Goal: Task Accomplishment & Management: Use online tool/utility

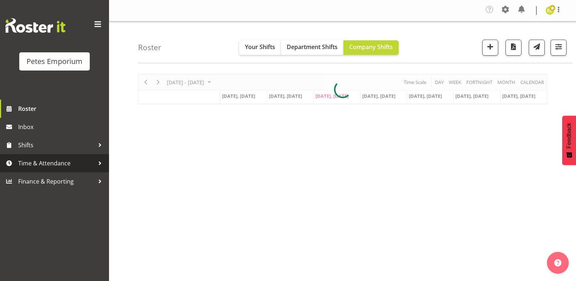
click at [56, 157] on link "Time & Attendance" at bounding box center [54, 163] width 109 height 18
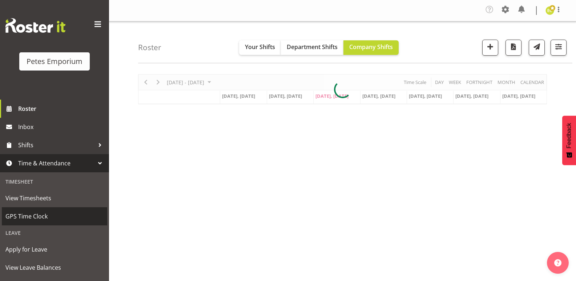
click at [32, 221] on span "GPS Time Clock" at bounding box center [54, 216] width 98 height 11
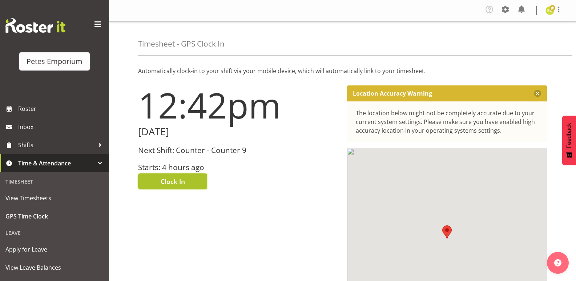
click at [188, 176] on button "Clock In" at bounding box center [172, 181] width 69 height 16
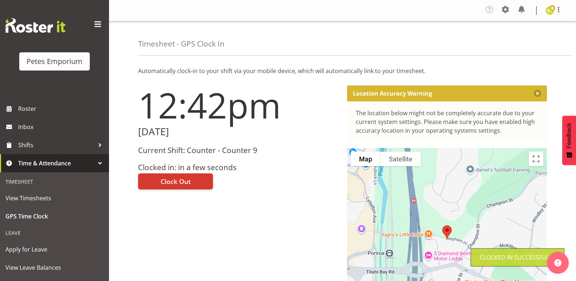
click at [559, 14] on div at bounding box center [558, 10] width 9 height 11
click at [513, 36] on link "Log Out" at bounding box center [528, 39] width 70 height 13
